Goal: Use online tool/utility: Utilize a website feature to perform a specific function

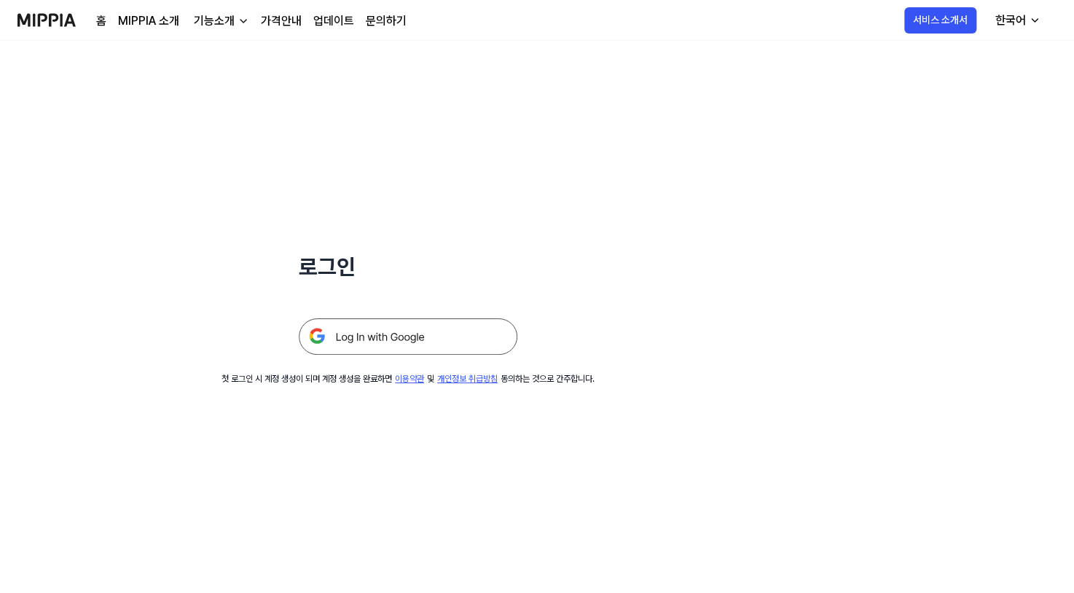
click at [337, 323] on img at bounding box center [408, 336] width 219 height 36
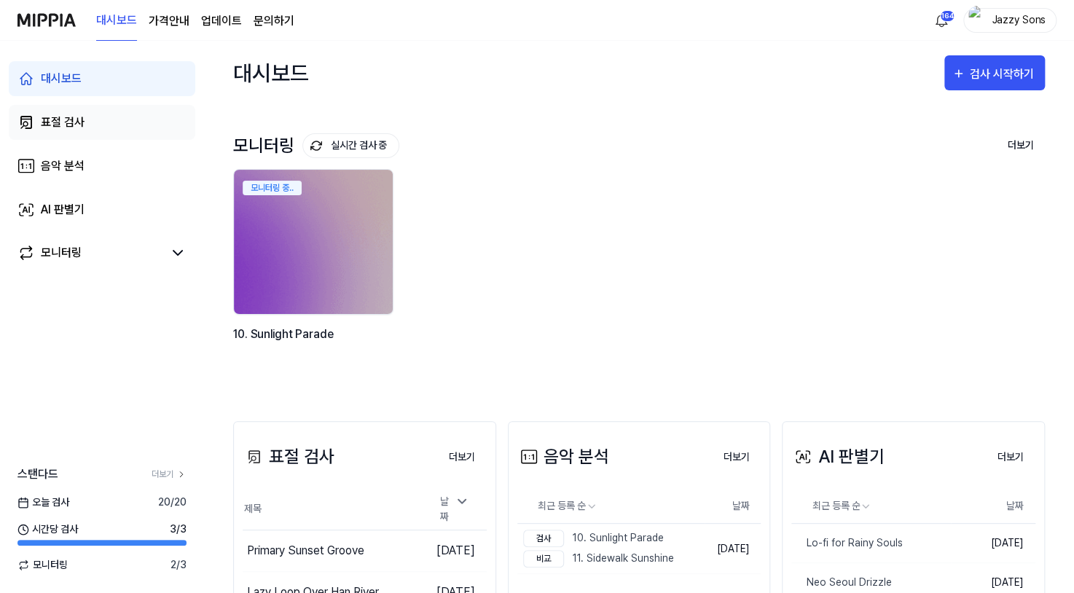
click at [63, 133] on link "표절 검사" at bounding box center [102, 122] width 187 height 35
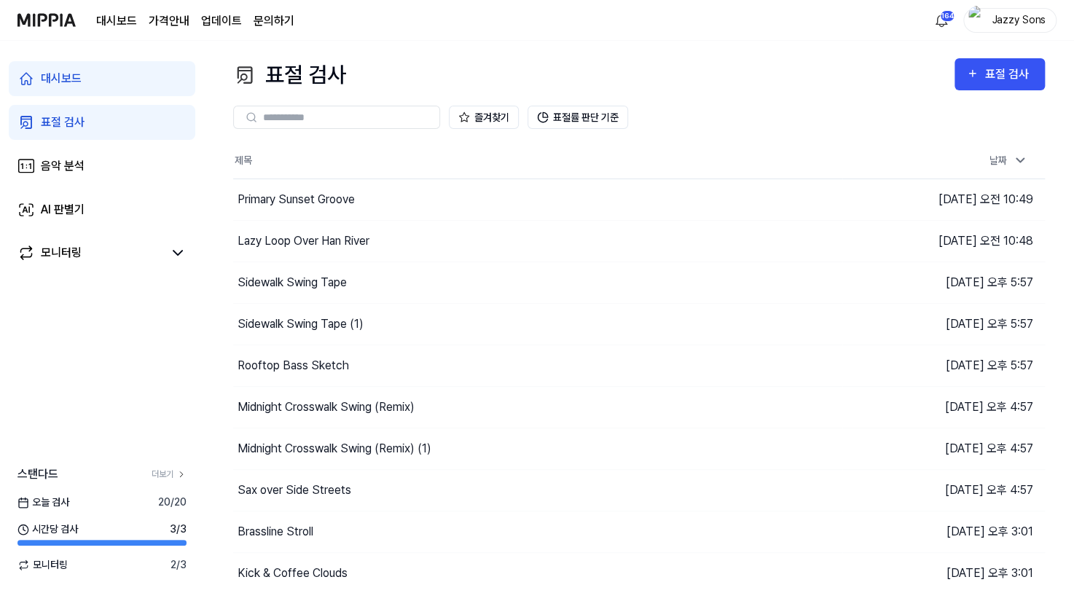
click at [1007, 91] on div "즐겨찾기 표절률 판단 기준" at bounding box center [639, 117] width 812 height 52
click at [977, 70] on icon "button" at bounding box center [972, 73] width 12 height 17
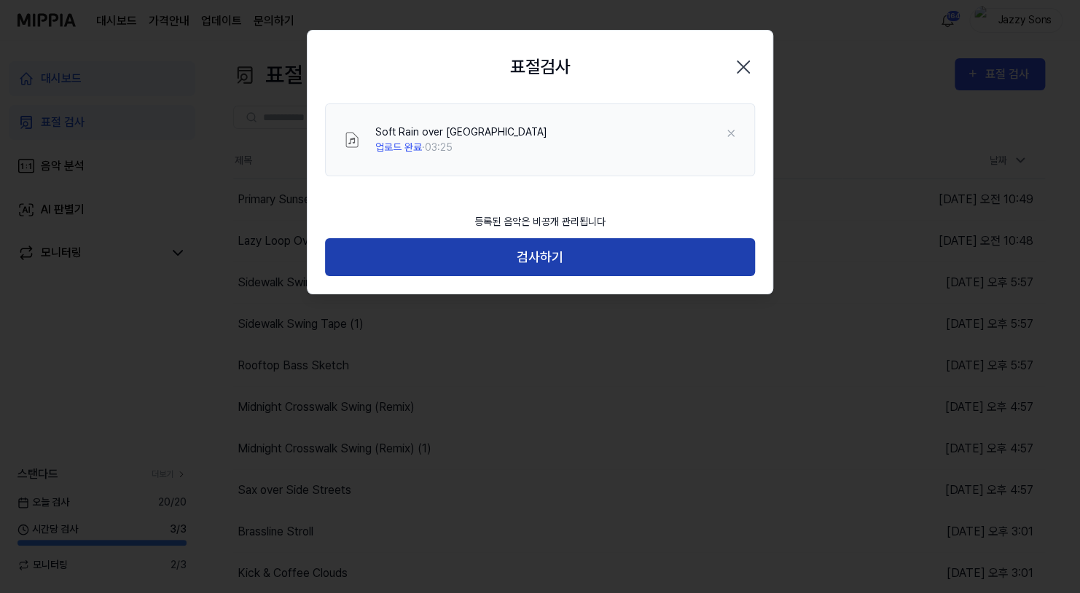
click at [552, 254] on button "검사하기" at bounding box center [540, 257] width 430 height 39
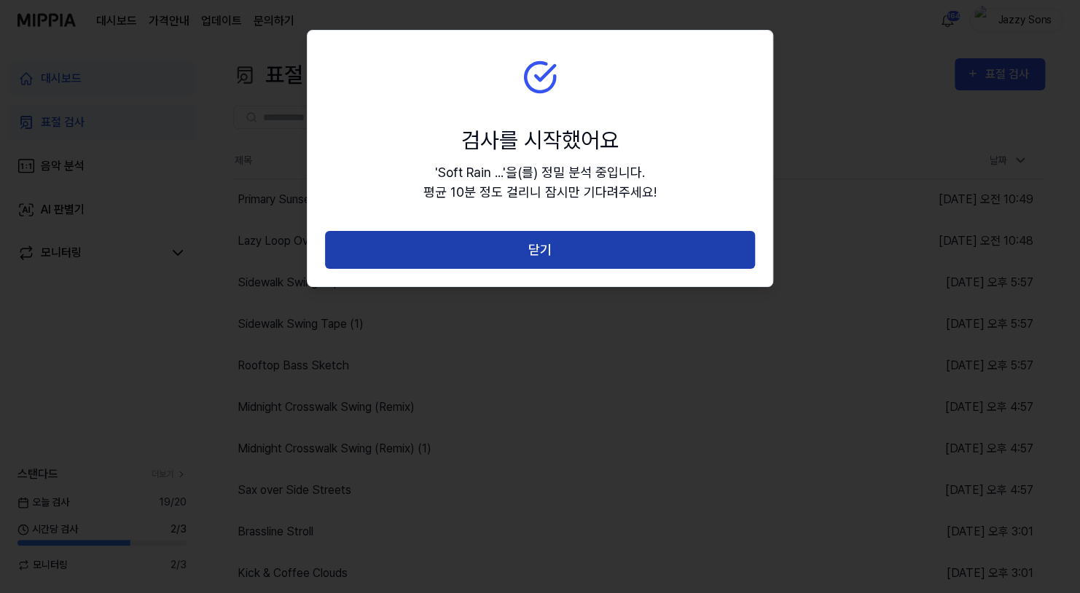
click at [575, 249] on button "닫기" at bounding box center [540, 250] width 430 height 39
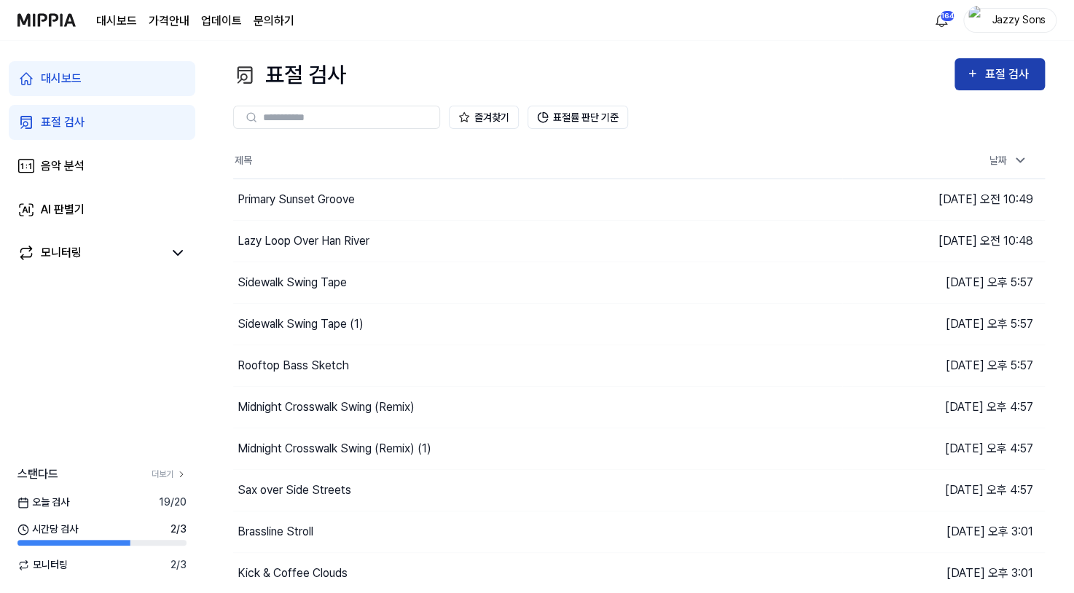
click at [1015, 83] on button "표절 검사" at bounding box center [1000, 74] width 90 height 32
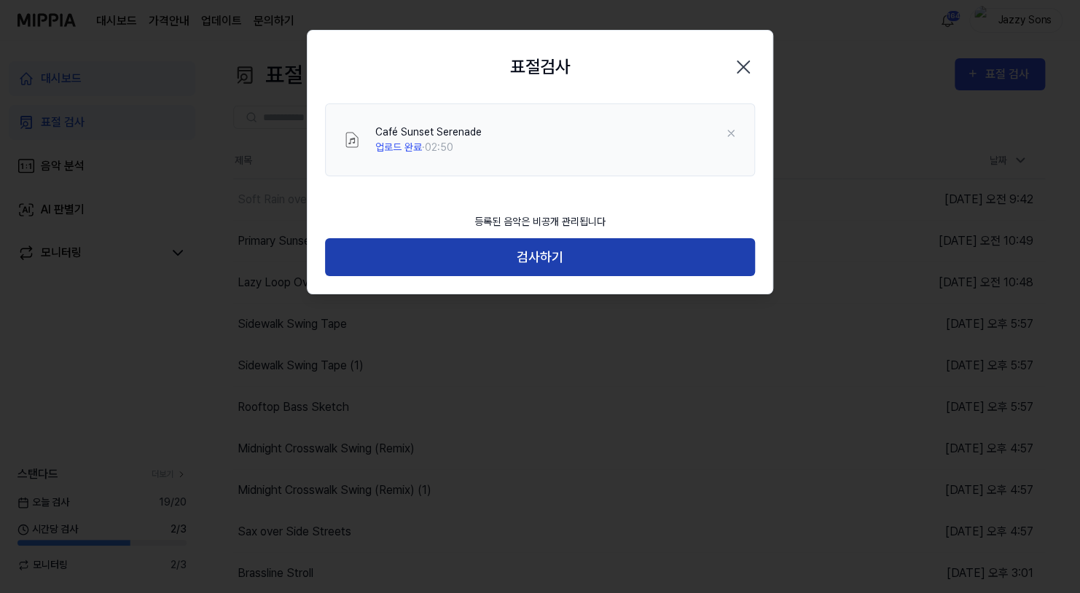
click at [541, 275] on button "검사하기" at bounding box center [540, 257] width 430 height 39
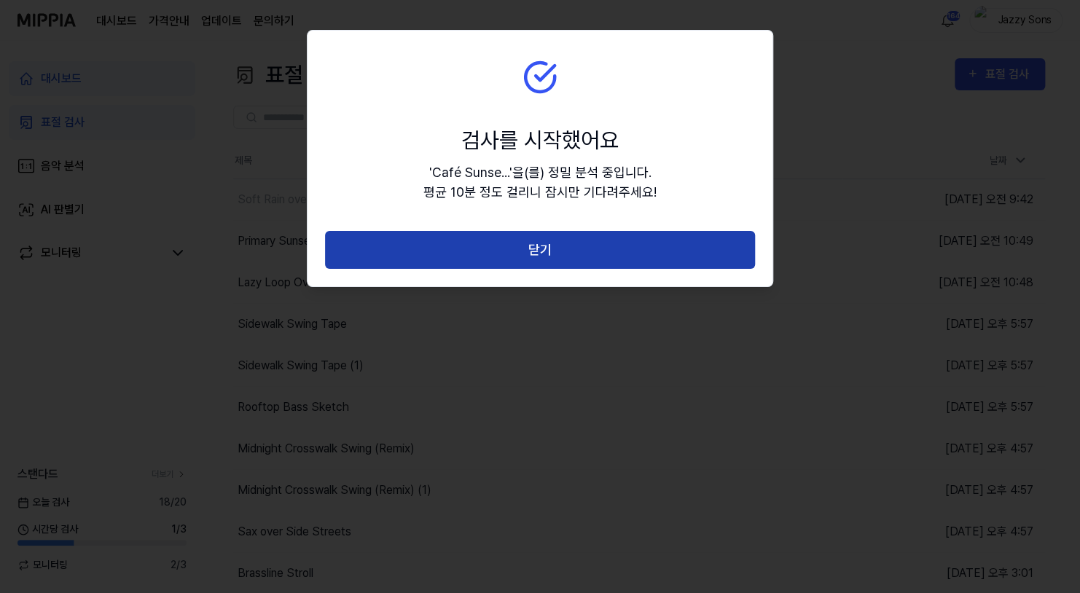
click at [677, 238] on button "닫기" at bounding box center [540, 250] width 430 height 39
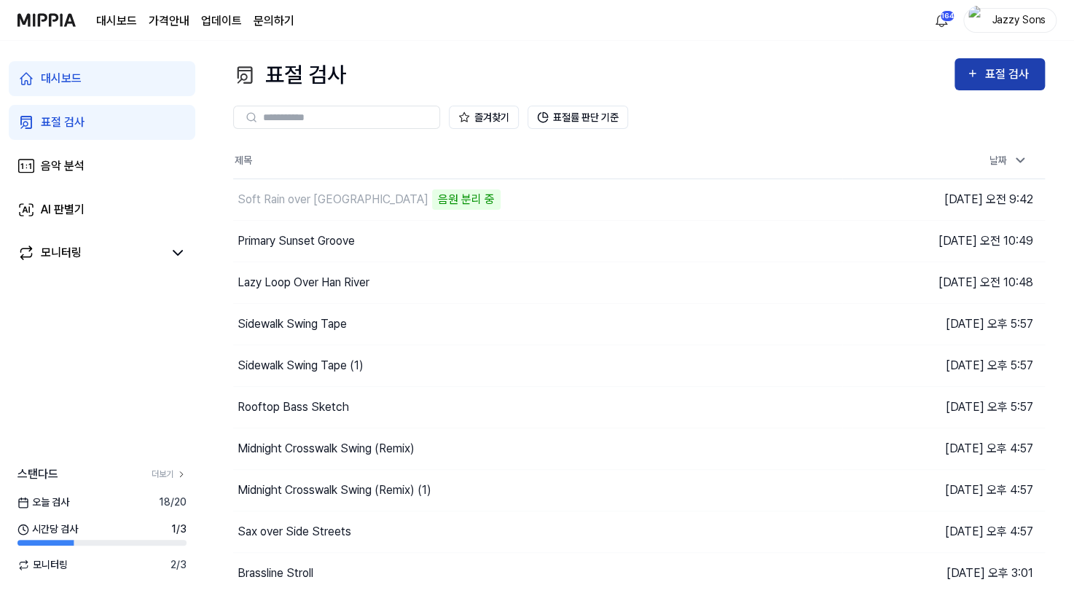
click at [992, 75] on div "표절 검사" at bounding box center [1009, 74] width 49 height 19
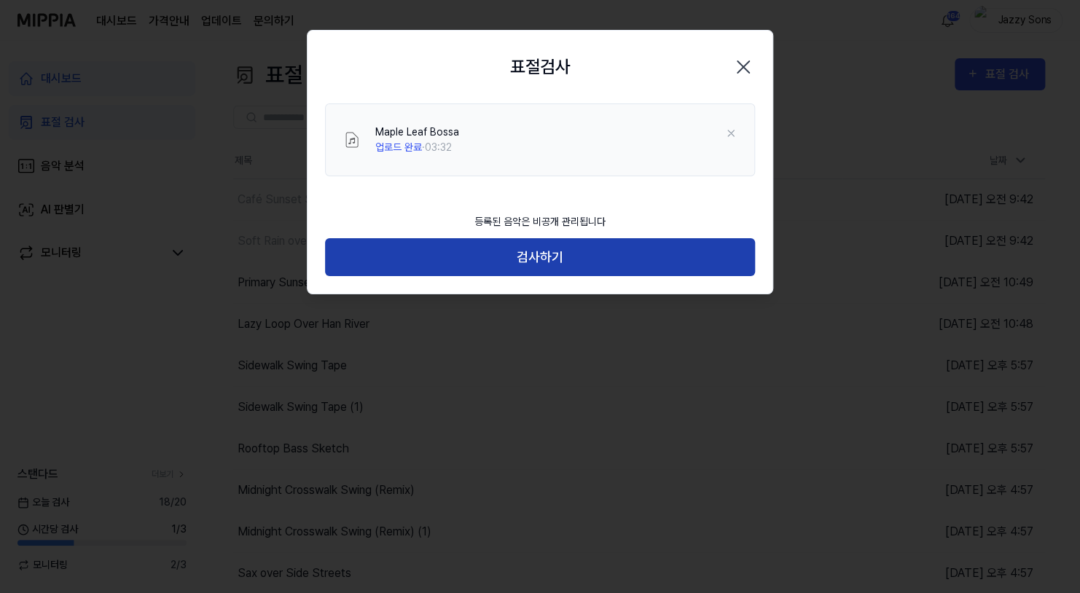
click at [566, 253] on button "검사하기" at bounding box center [540, 257] width 430 height 39
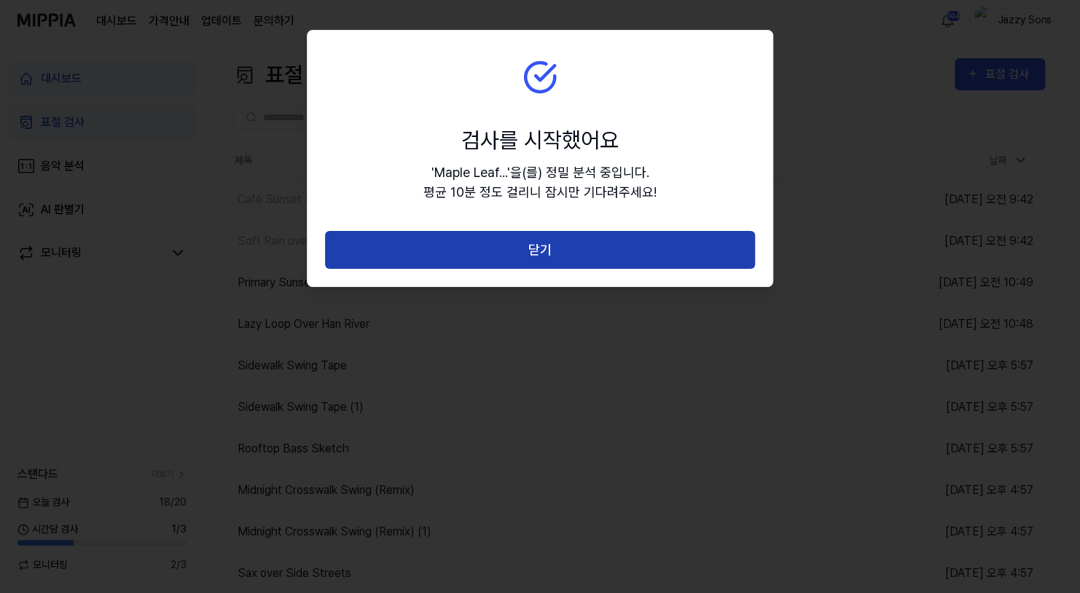
click at [524, 250] on button "닫기" at bounding box center [540, 250] width 430 height 39
